Goal: Task Accomplishment & Management: Use online tool/utility

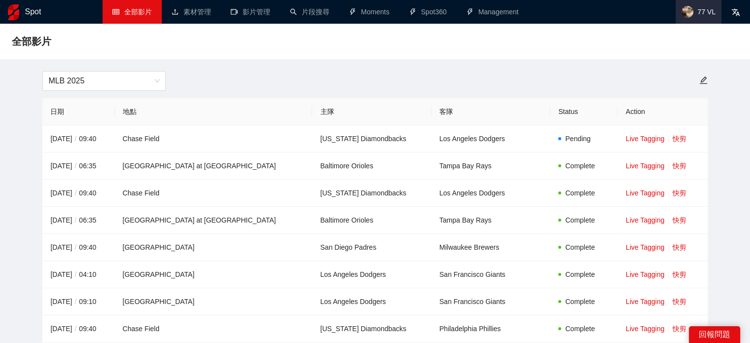
click at [717, 14] on span "77 VL" at bounding box center [699, 12] width 46 height 24
click at [673, 138] on link "快剪" at bounding box center [680, 139] width 14 height 8
drag, startPoint x: 545, startPoint y: 140, endPoint x: 552, endPoint y: 141, distance: 7.0
click at [573, 136] on td "Pending" at bounding box center [585, 138] width 68 height 27
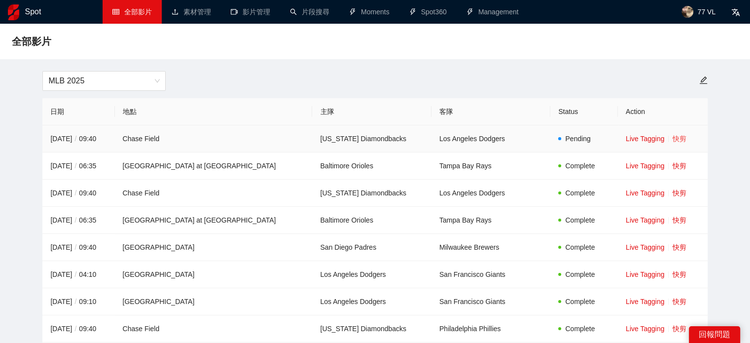
click at [673, 142] on link "快剪" at bounding box center [680, 139] width 14 height 8
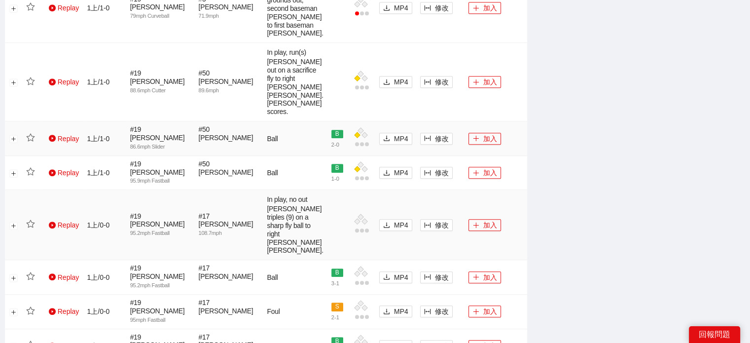
scroll to position [641, 0]
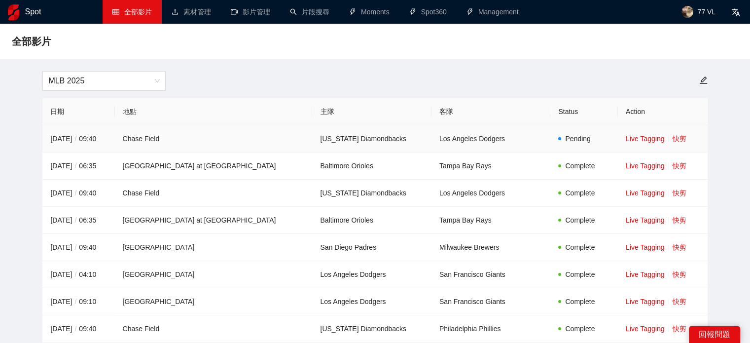
click at [565, 141] on span "Pending" at bounding box center [577, 139] width 25 height 8
click at [673, 141] on link "快剪" at bounding box center [680, 139] width 14 height 8
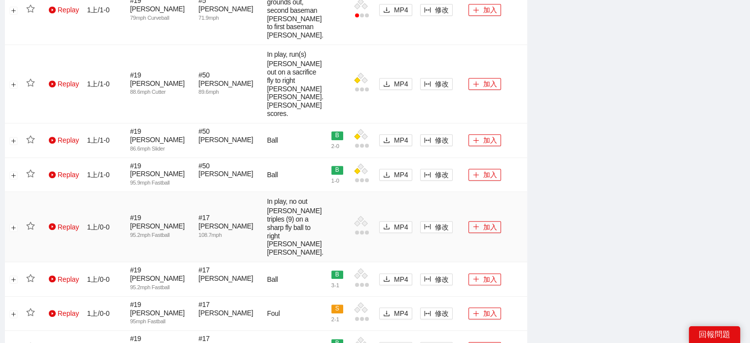
scroll to position [743, 0]
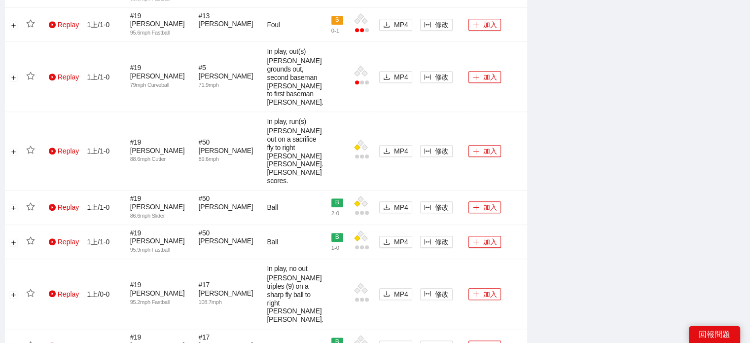
scroll to position [595, 0]
